Goal: Information Seeking & Learning: Learn about a topic

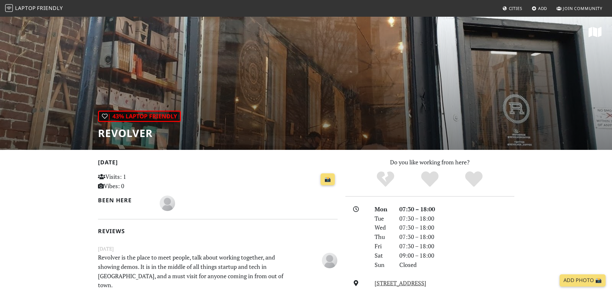
click at [328, 96] on div "| 43% Laptop Friendly Revolver" at bounding box center [306, 83] width 612 height 134
click at [32, 7] on span "Laptop" at bounding box center [25, 7] width 21 height 7
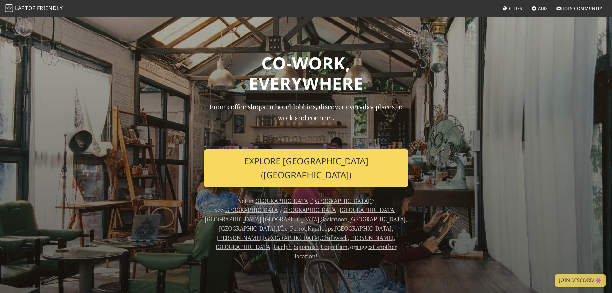
click at [315, 158] on link "Explore London (Ontario)" at bounding box center [306, 168] width 204 height 38
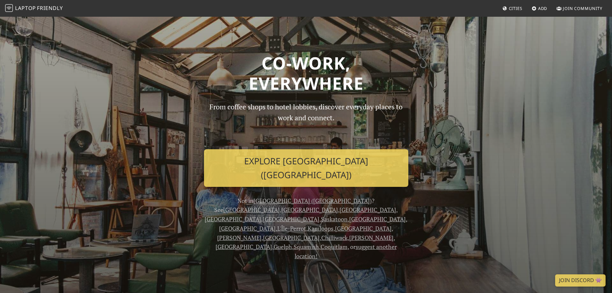
click at [324, 206] on link "Vancouver" at bounding box center [309, 210] width 57 height 8
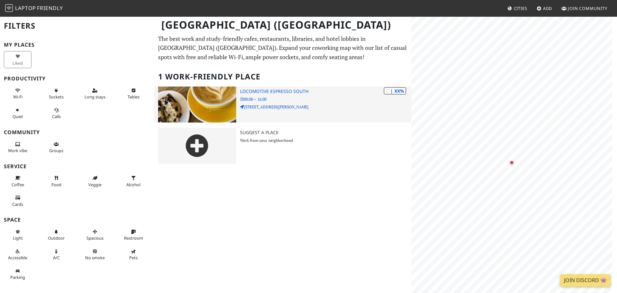
click at [276, 94] on h3 "Locomotive Espresso South" at bounding box center [325, 91] width 171 height 5
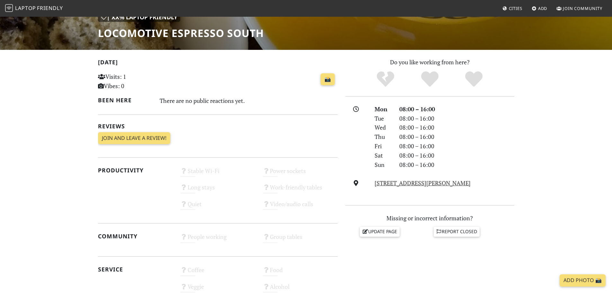
scroll to position [64, 0]
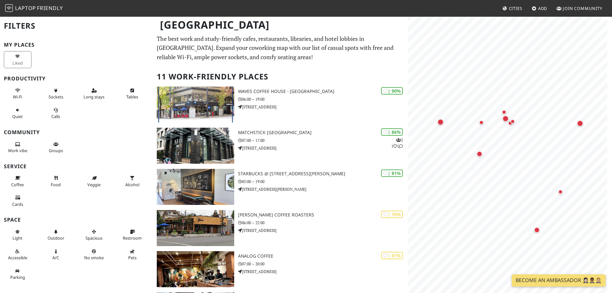
drag, startPoint x: 473, startPoint y: 141, endPoint x: 548, endPoint y: 239, distance: 123.9
click at [541, 234] on div "Map marker" at bounding box center [537, 229] width 8 height 8
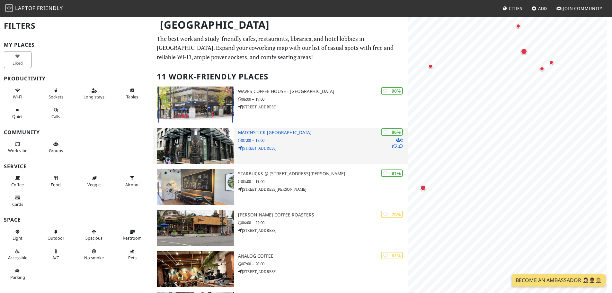
click at [305, 136] on div "| 86% 2 1 1 Matchstick Davie Street 07:00 – 17:00 1305 Davie St" at bounding box center [323, 146] width 170 height 36
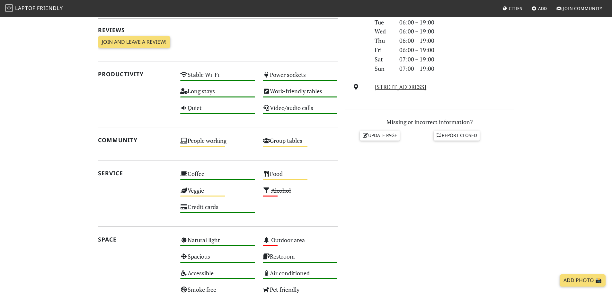
scroll to position [161, 0]
